Goal: Task Accomplishment & Management: Use online tool/utility

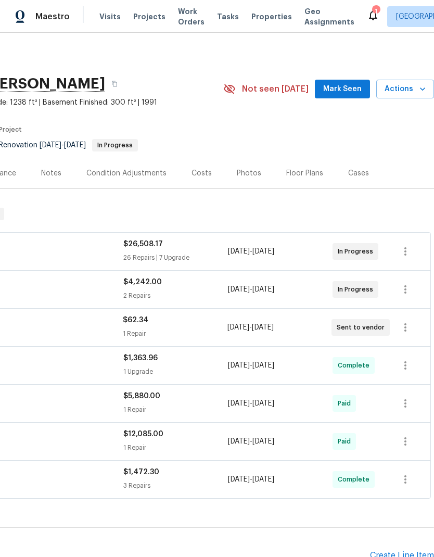
scroll to position [0, 154]
click at [406, 255] on icon "button" at bounding box center [406, 251] width 2 height 8
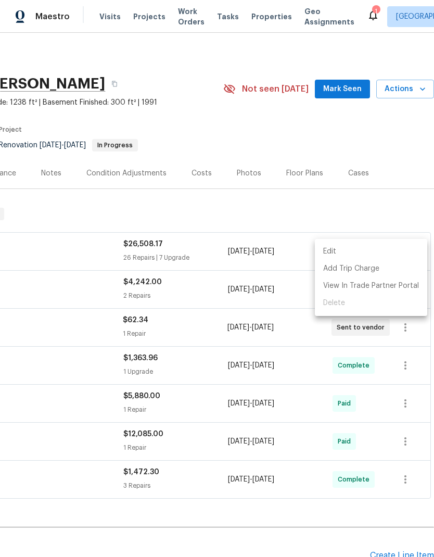
click at [331, 254] on li "Edit" at bounding box center [371, 251] width 112 height 17
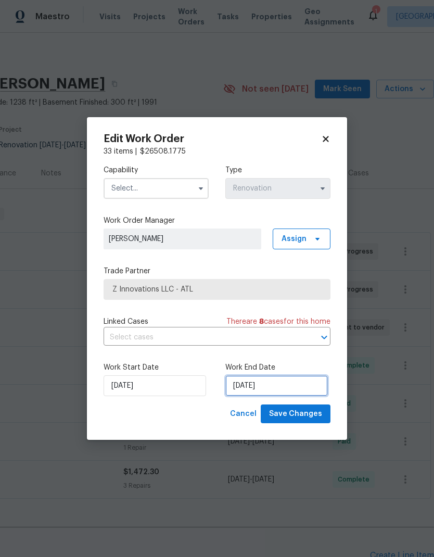
click at [281, 386] on input "9/18/2025" at bounding box center [276, 385] width 103 height 21
select select "8"
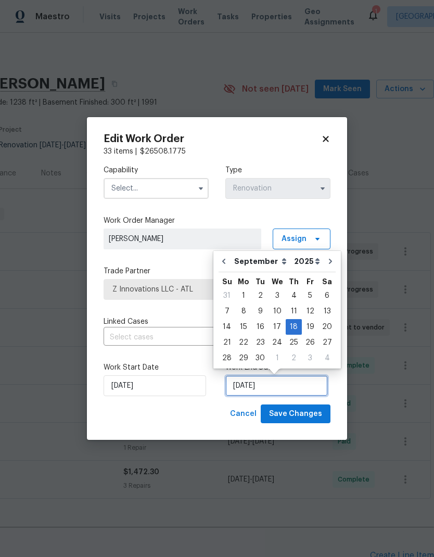
scroll to position [4, 0]
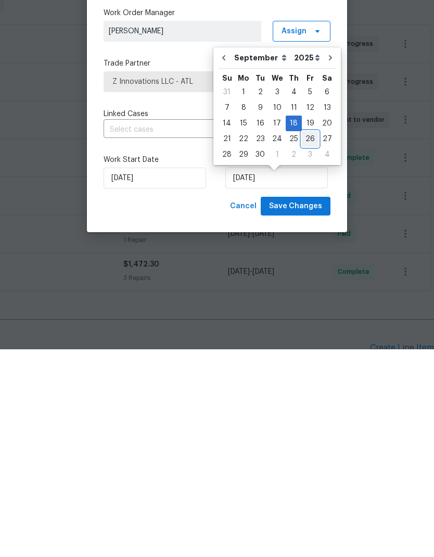
click at [307, 339] on div "26" at bounding box center [310, 346] width 17 height 15
type input "[DATE]"
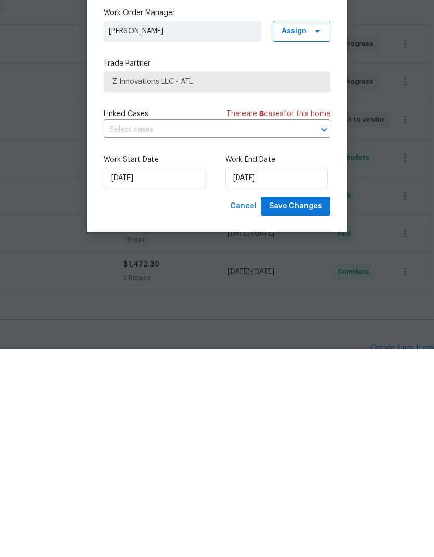
scroll to position [42, 0]
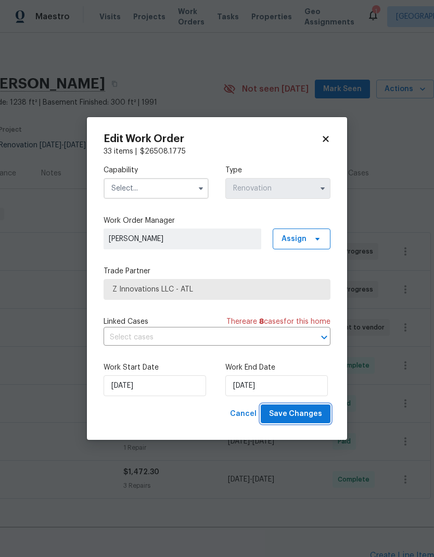
click at [308, 414] on span "Save Changes" at bounding box center [295, 414] width 53 height 13
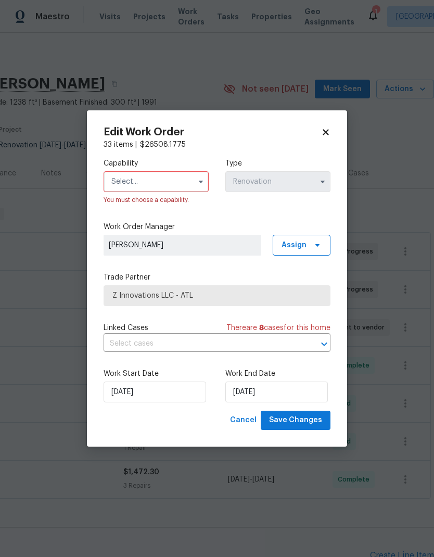
click at [179, 178] on input "text" at bounding box center [156, 181] width 105 height 21
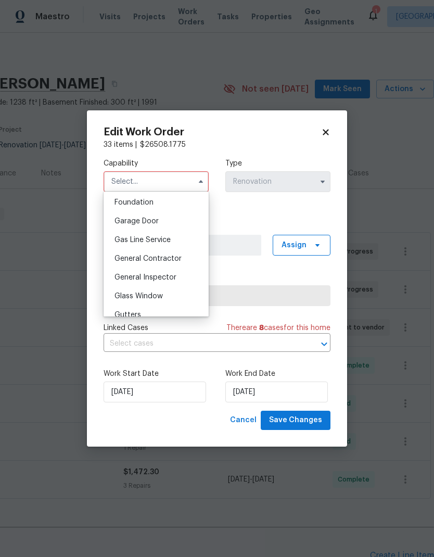
scroll to position [442, 0]
click at [182, 261] on div "General Contractor" at bounding box center [156, 259] width 100 height 19
type input "General Contractor"
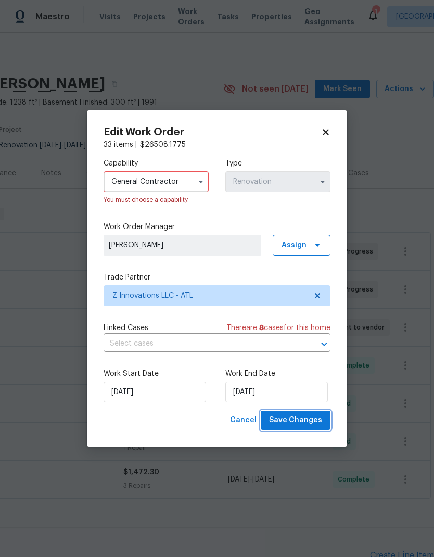
click at [312, 425] on span "Save Changes" at bounding box center [295, 420] width 53 height 13
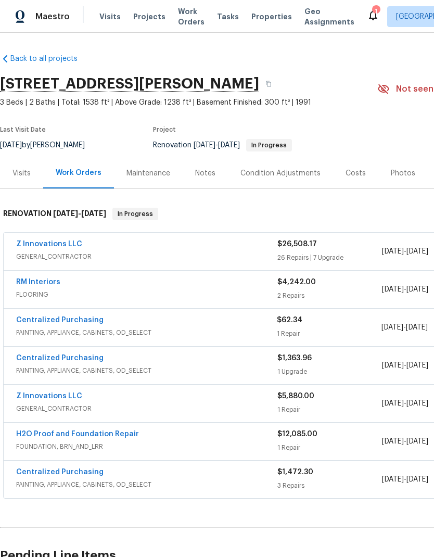
scroll to position [0, 0]
